Goal: Book appointment/travel/reservation

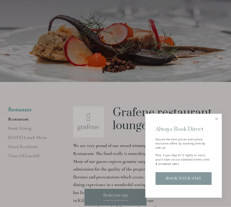
scroll to position [52, 0]
click at [179, 130] on div at bounding box center [115, 103] width 231 height 207
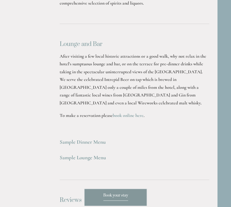
scroll to position [1417, 14]
click at [71, 139] on strong "Sample Dinner Menu" at bounding box center [83, 142] width 46 height 6
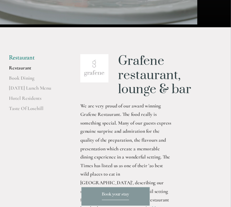
scroll to position [93, 0]
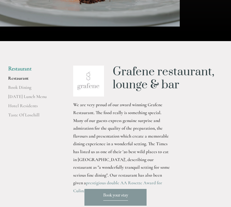
click at [16, 103] on link "[DATE] Lunch Menu" at bounding box center [32, 98] width 49 height 9
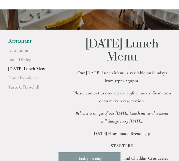
scroll to position [75, 0]
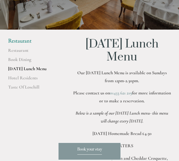
click at [32, 84] on link "Hotel Residents" at bounding box center [32, 79] width 49 height 9
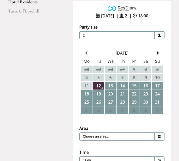
scroll to position [72, 0]
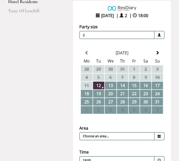
click at [161, 137] on span at bounding box center [160, 136] width 10 height 8
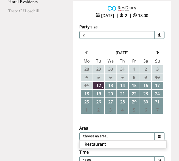
click at [111, 148] on li "Restaurant" at bounding box center [123, 143] width 87 height 7
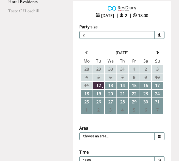
type input "Restaurant"
click at [163, 96] on td "24" at bounding box center [157, 94] width 11 height 8
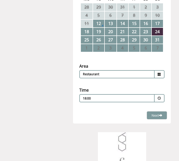
scroll to position [137, 0]
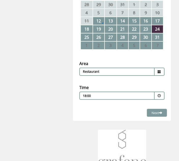
click at [160, 97] on span at bounding box center [159, 95] width 3 height 3
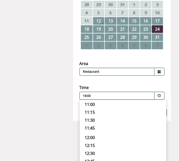
scroll to position [23, 0]
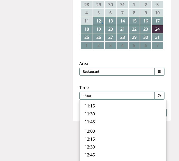
click at [93, 134] on p "12:00" at bounding box center [123, 131] width 77 height 6
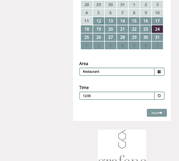
click at [157, 115] on span "Next" at bounding box center [157, 112] width 11 height 5
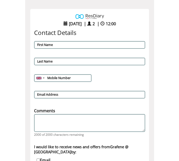
scroll to position [64, 0]
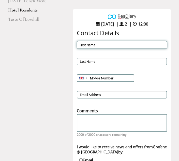
click at [84, 45] on input "First Name" at bounding box center [122, 45] width 90 height 8
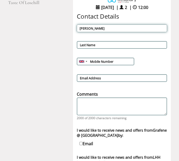
scroll to position [80, 0]
type input "E"
type input "David"
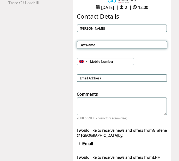
click at [85, 48] on input "Last Name" at bounding box center [122, 45] width 90 height 8
type input "Harrison-Putnam"
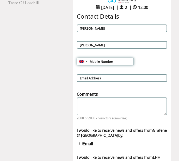
click at [93, 61] on input "Mobile Number" at bounding box center [105, 62] width 57 height 8
type input "07887608260"
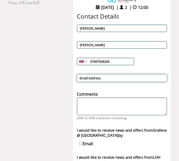
click at [91, 76] on input "Email Address" at bounding box center [122, 78] width 90 height 8
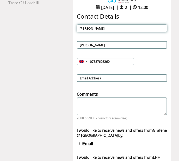
click at [98, 28] on input "David" at bounding box center [122, 29] width 90 height 8
type input "D"
type input "Elaine"
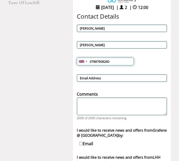
click at [118, 62] on input "07887608260" at bounding box center [105, 62] width 57 height 8
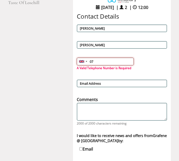
type input "0"
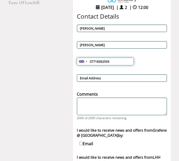
type input "07718392593"
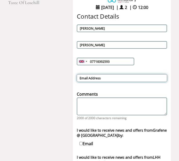
click at [88, 77] on input "Email Address" at bounding box center [122, 78] width 90 height 8
type input "elaineharrisnputnam@yahoo.co.uk"
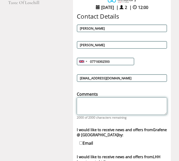
click at [86, 105] on textarea "Comments" at bounding box center [122, 106] width 90 height 17
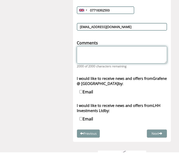
scroll to position [122, 0]
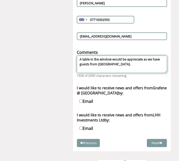
click at [155, 59] on textarea "A table in the window would be appreciate as we have guests from London." at bounding box center [122, 64] width 90 height 17
click at [95, 65] on textarea "A table in the window would be appreciated as we have guests from London." at bounding box center [122, 64] width 90 height 17
type textarea "A table in the window would be appreciated as we are entertaining guests from L…"
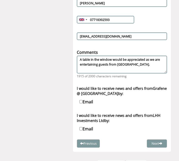
click at [159, 147] on button "Next" at bounding box center [157, 143] width 20 height 8
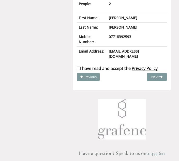
click at [132, 71] on span "Privacy Policy" at bounding box center [145, 68] width 26 height 6
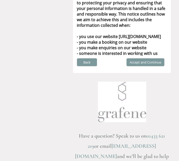
click at [145, 66] on button "Accept and Continue" at bounding box center [146, 62] width 38 height 8
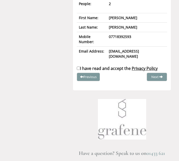
click at [76, 72] on div "I have read and accept the Privacy Policy" at bounding box center [122, 68] width 98 height 7
click at [80, 70] on input "I have read and accept the Privacy Policy" at bounding box center [78, 68] width 3 height 3
checkbox input "true"
click at [151, 81] on button "Complete Booking" at bounding box center [148, 77] width 39 height 8
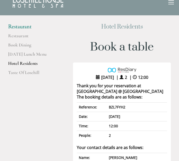
scroll to position [0, 0]
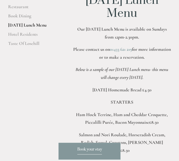
scroll to position [118, 0]
click at [98, 154] on span "Book your stay" at bounding box center [89, 151] width 25 height 8
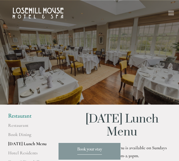
click at [174, 15] on div at bounding box center [172, 15] width 6 height 1
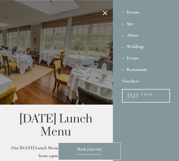
click at [105, 15] on div at bounding box center [23, 80] width 179 height 161
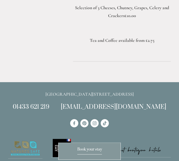
scroll to position [569, 0]
